Goal: Find contact information: Find contact information

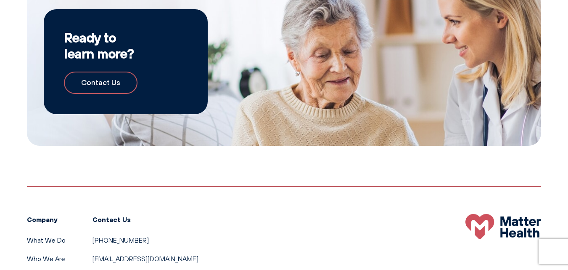
scroll to position [1357, 0]
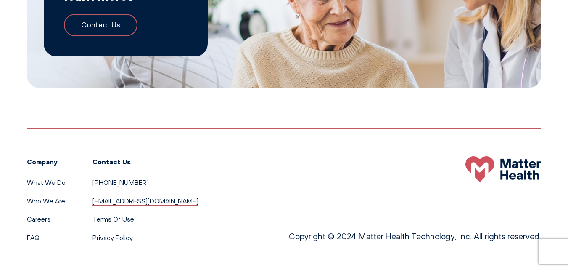
drag, startPoint x: 211, startPoint y: 198, endPoint x: 93, endPoint y: 201, distance: 117.8
click at [93, 201] on div "Company What We Do Who We Are Careers FAQ Contact Us [PHONE_NUMBER] [EMAIL_ADDR…" at bounding box center [284, 185] width 514 height 114
copy link "[EMAIL_ADDRESS][DOMAIN_NAME]"
drag, startPoint x: 134, startPoint y: 183, endPoint x: 93, endPoint y: 183, distance: 41.6
click at [93, 183] on li "[PHONE_NUMBER]" at bounding box center [146, 182] width 106 height 11
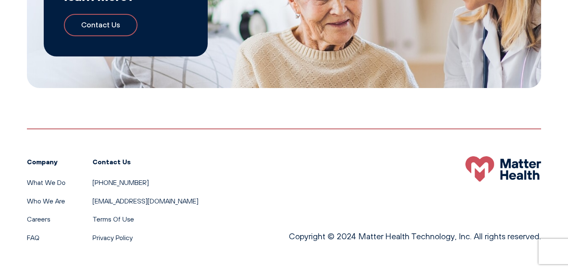
copy link "[PHONE_NUMBER]"
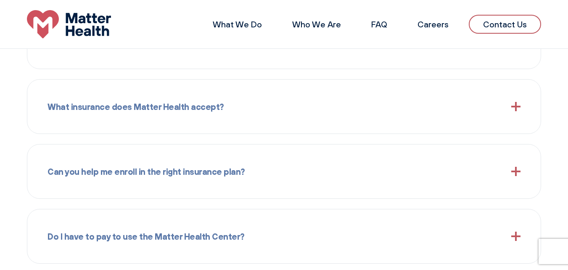
scroll to position [895, 0]
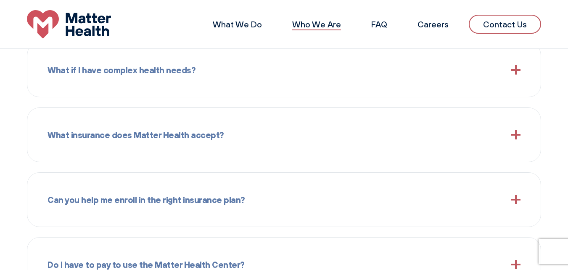
click at [317, 23] on link "Who We Are" at bounding box center [316, 24] width 49 height 11
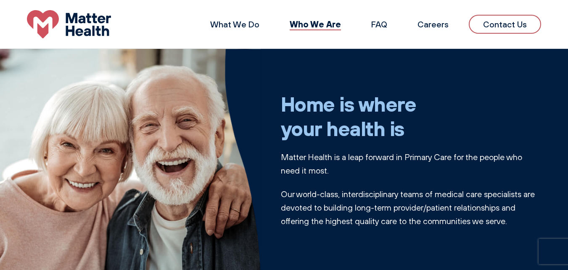
click at [246, 29] on li "What We Do" at bounding box center [234, 24] width 69 height 20
click at [247, 28] on link "What We Do" at bounding box center [234, 24] width 49 height 11
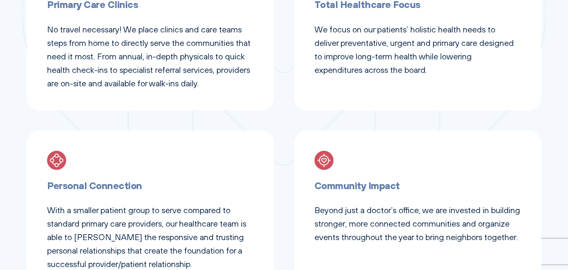
scroll to position [505, 0]
